Goal: Find specific page/section: Find specific page/section

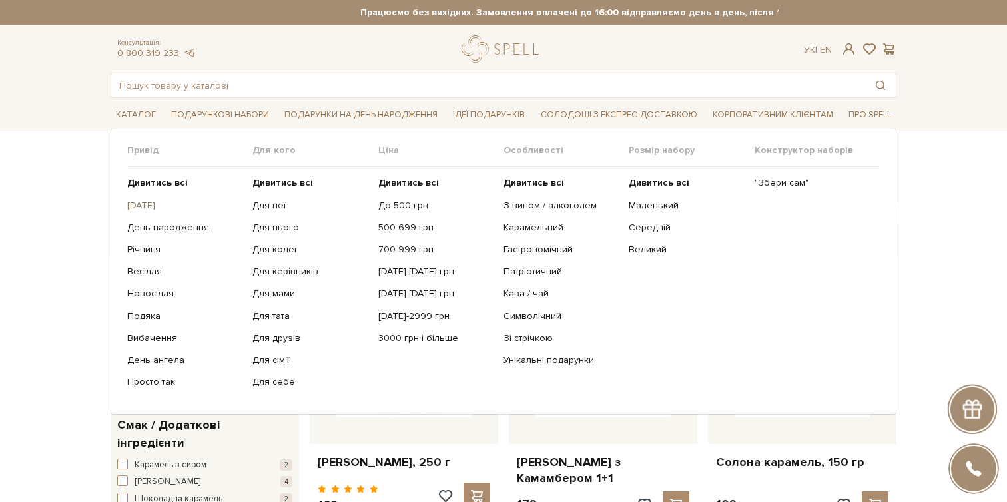
click at [163, 204] on link "[DATE]" at bounding box center [184, 206] width 115 height 12
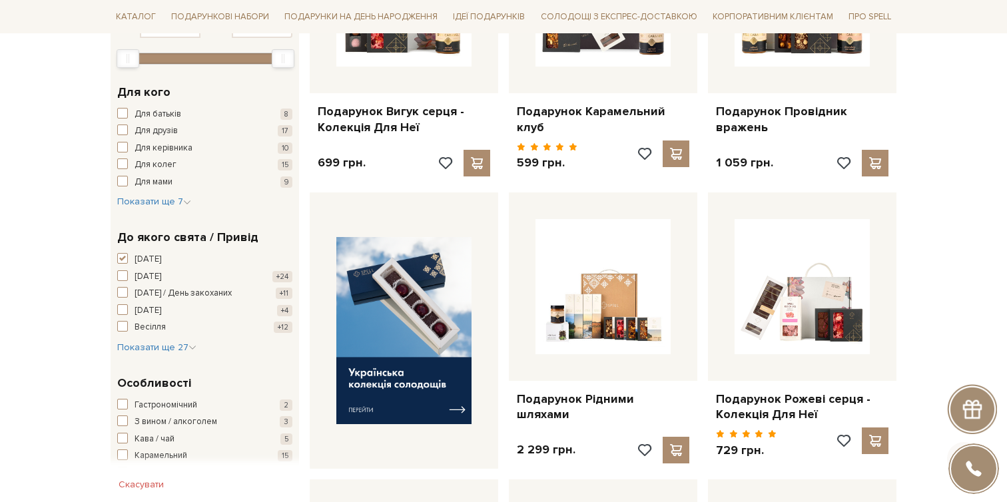
scroll to position [412, 0]
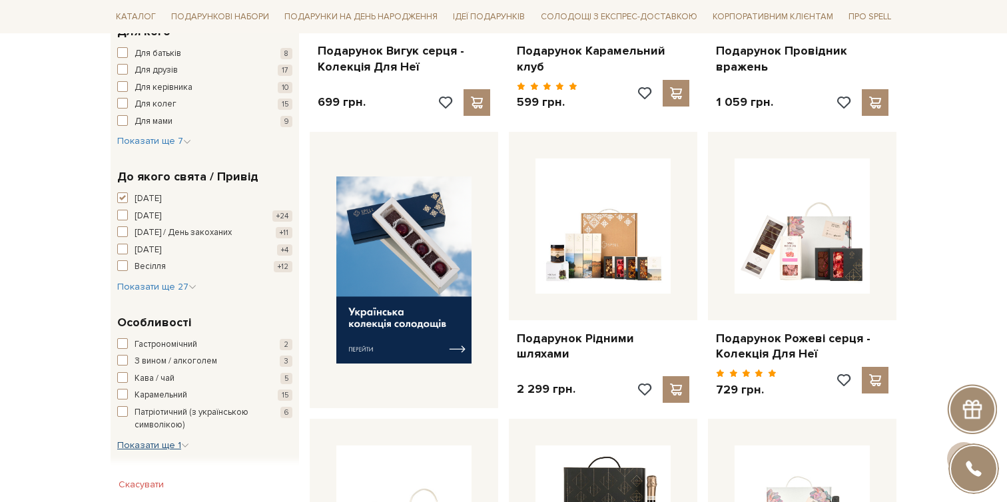
click at [171, 443] on span "Показати ще 1" at bounding box center [153, 445] width 72 height 11
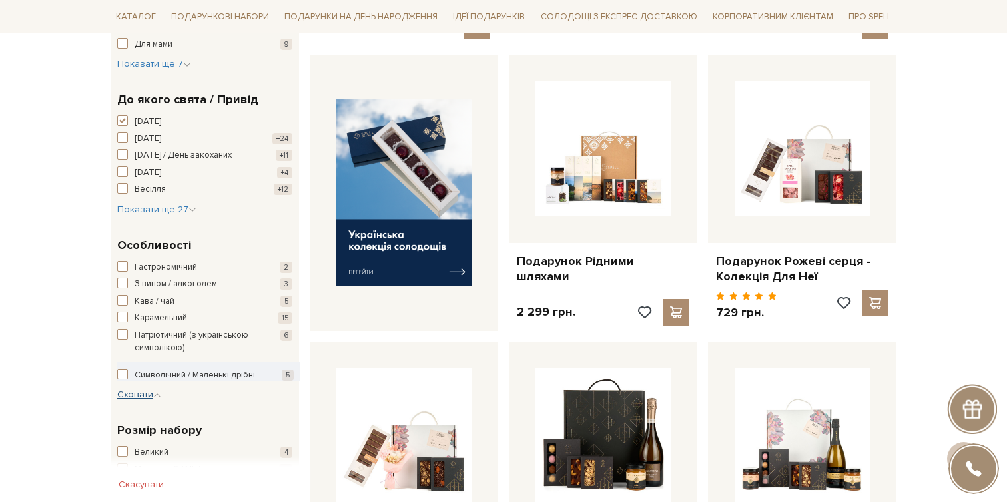
scroll to position [417, 0]
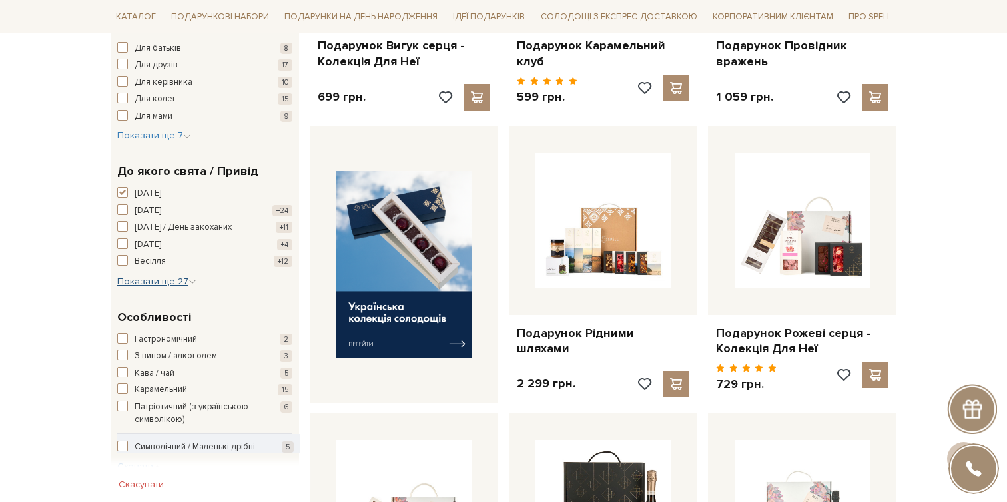
click at [181, 276] on span "Показати ще 27" at bounding box center [156, 281] width 79 height 11
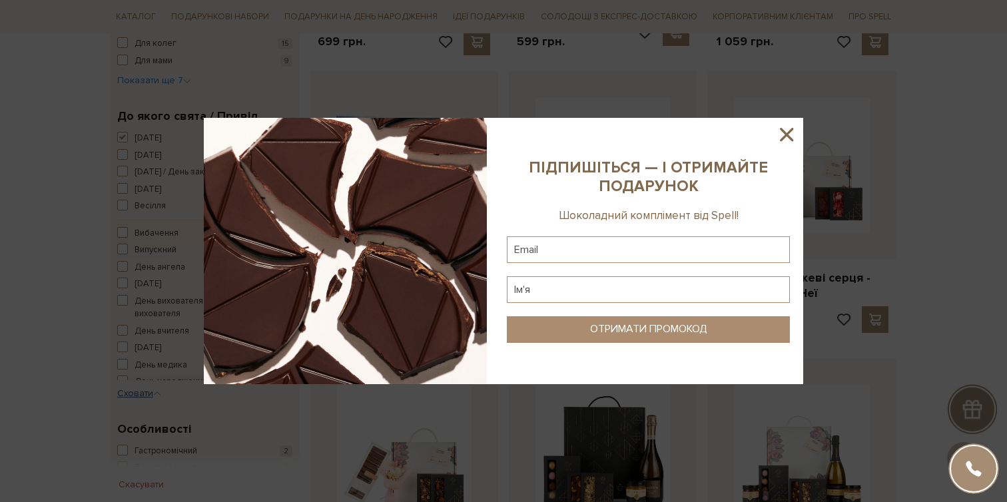
scroll to position [469, 0]
click at [781, 133] on icon at bounding box center [786, 134] width 23 height 23
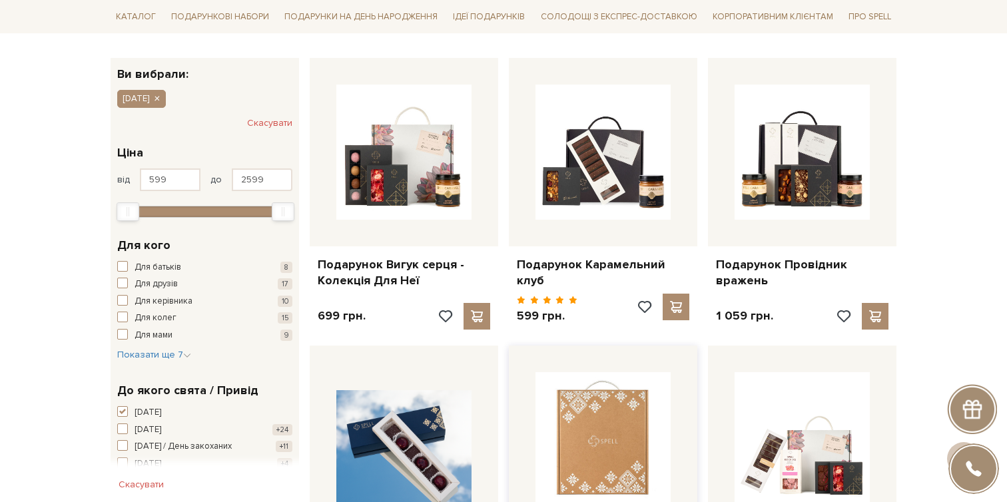
scroll to position [0, 0]
